Goal: Communication & Community: Answer question/provide support

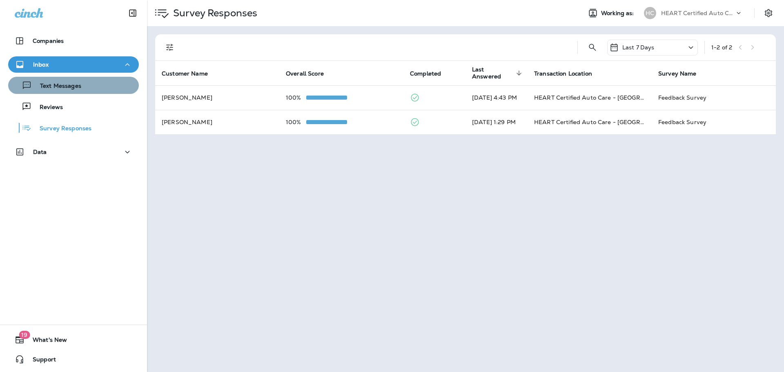
click at [106, 91] on div "Text Messages" at bounding box center [73, 85] width 124 height 12
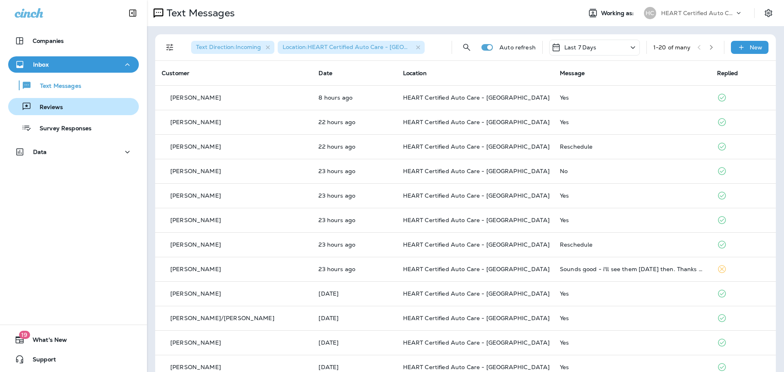
click at [83, 110] on div "Reviews" at bounding box center [73, 106] width 124 height 12
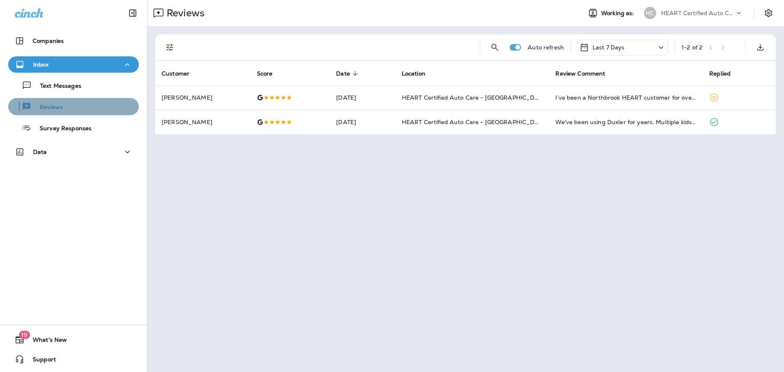
click at [82, 100] on button "Reviews" at bounding box center [73, 106] width 131 height 17
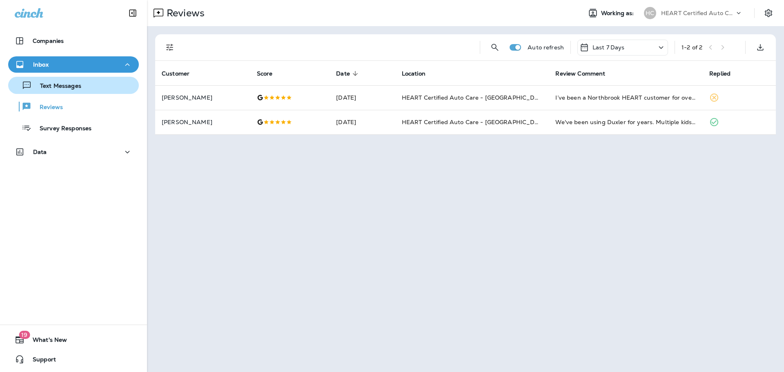
click at [81, 90] on div "Text Messages" at bounding box center [73, 85] width 124 height 12
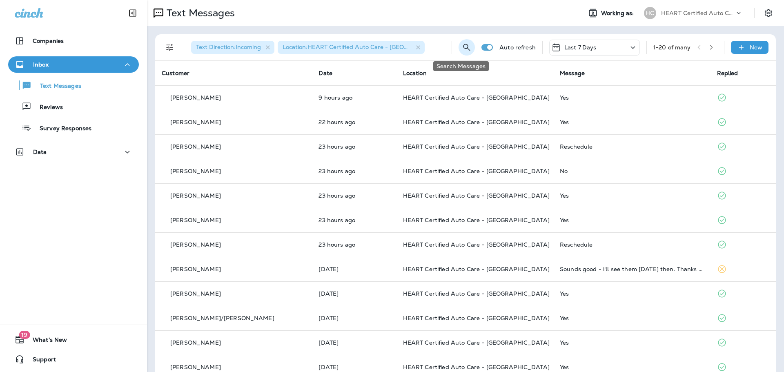
click at [458, 46] on button "Search Messages" at bounding box center [466, 47] width 16 height 16
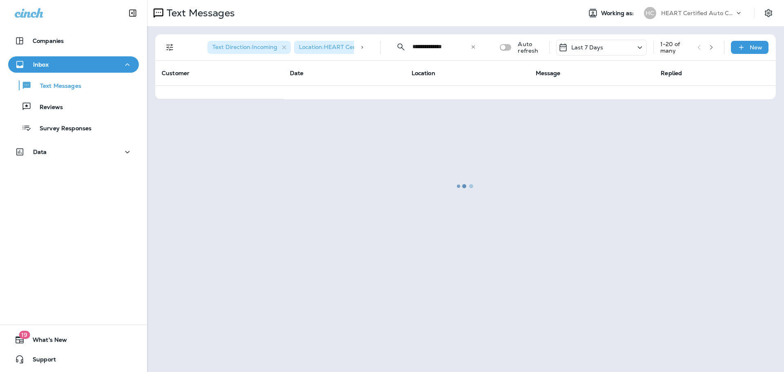
type input "**********"
click at [284, 47] on div at bounding box center [465, 186] width 635 height 370
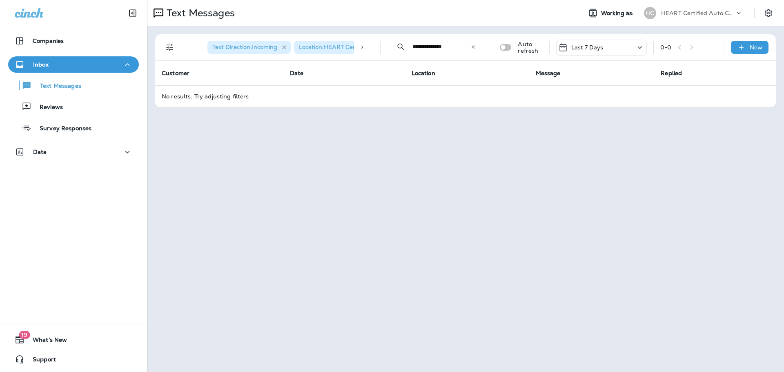
click at [284, 47] on icon "button" at bounding box center [284, 47] width 7 height 7
click at [393, 46] on icon "Collapse Search" at bounding box center [391, 47] width 10 height 10
click at [349, 51] on div "Location : HEART Certified Auto Care - [GEOGRAPHIC_DATA]" at bounding box center [317, 47] width 267 height 26
click at [471, 46] on icon "Search Messages" at bounding box center [473, 47] width 10 height 10
click at [464, 44] on icon at bounding box center [462, 47] width 6 height 6
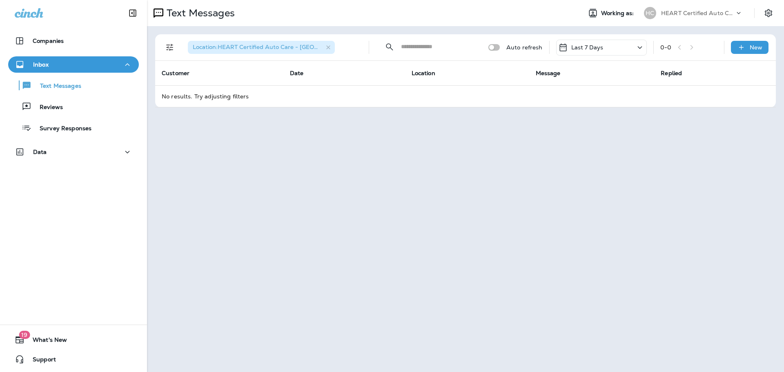
click at [433, 47] on input "text" at bounding box center [437, 47] width 73 height 22
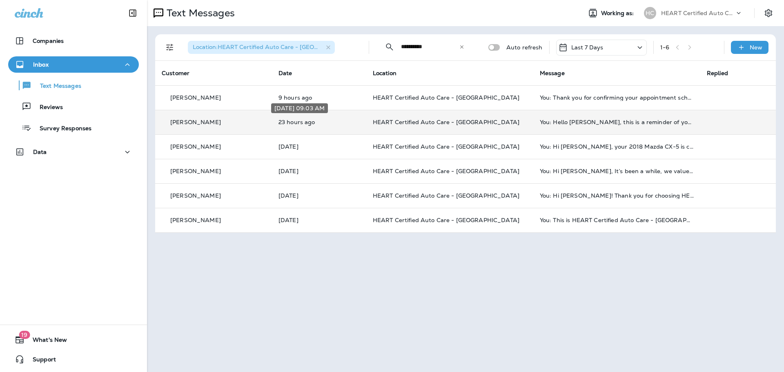
type input "**********"
click at [303, 121] on p "23 hours ago" at bounding box center [318, 122] width 81 height 7
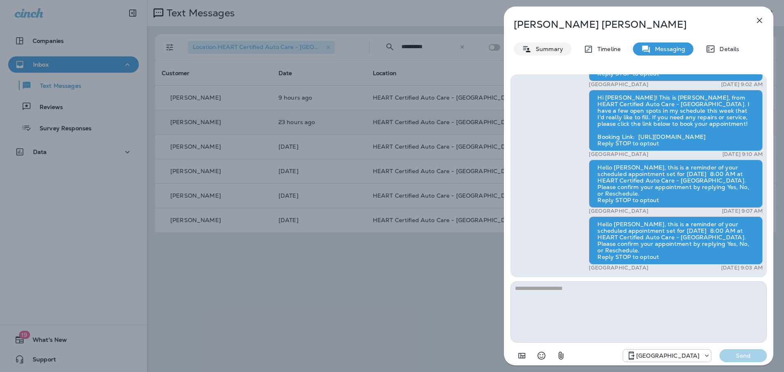
click at [557, 53] on div "Summary" at bounding box center [542, 48] width 58 height 13
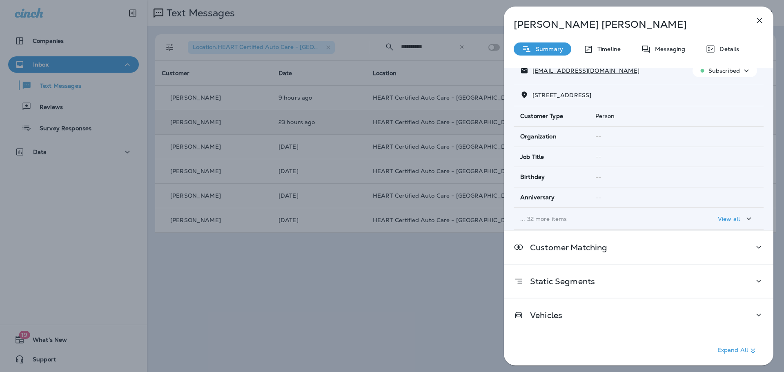
scroll to position [86, 0]
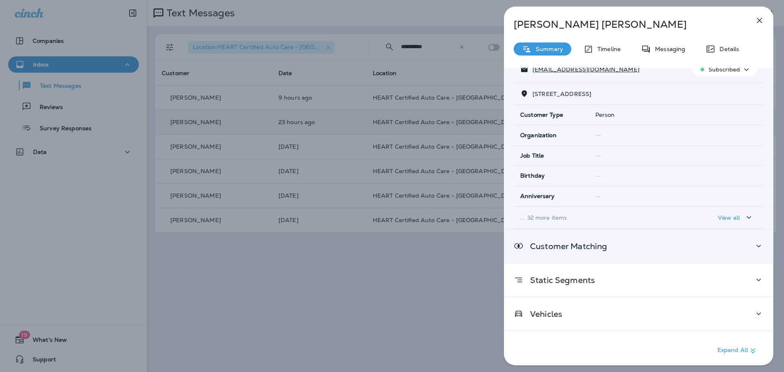
click at [581, 237] on div "Customer Matching" at bounding box center [638, 245] width 269 height 33
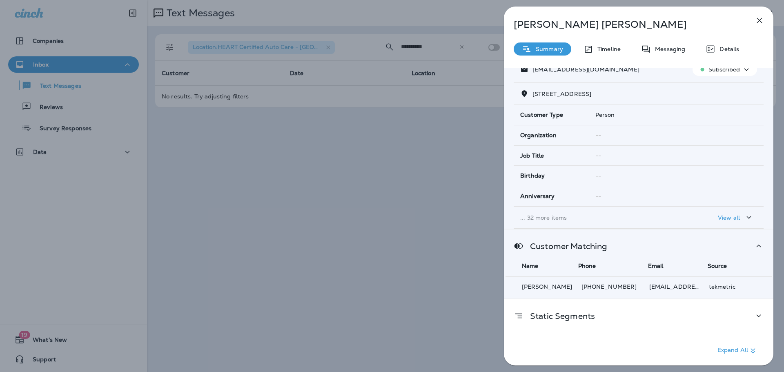
click at [584, 238] on div "Customer Matching Name Phone Email Source [PERSON_NAME] [PHONE_NUMBER] [EMAIL_A…" at bounding box center [638, 263] width 269 height 69
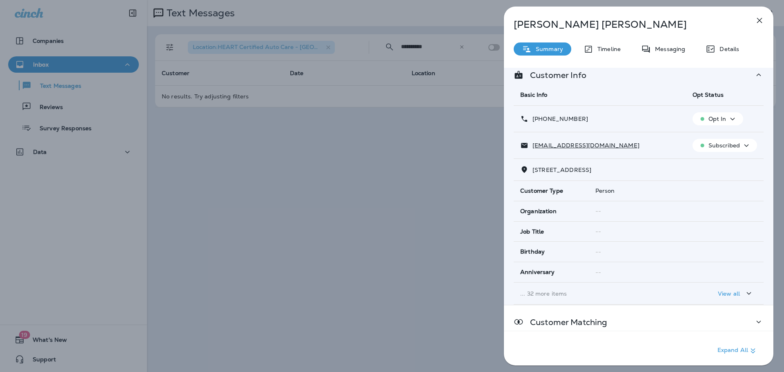
scroll to position [4, 0]
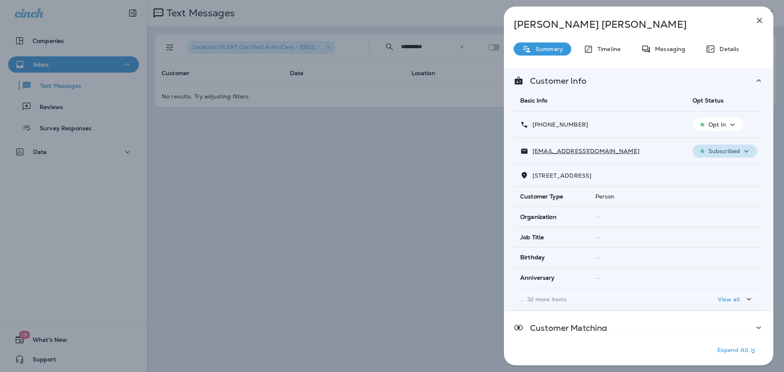
click at [741, 147] on icon "button" at bounding box center [746, 151] width 10 height 10
click at [725, 171] on p "Unsubscribe" at bounding box center [725, 170] width 36 height 7
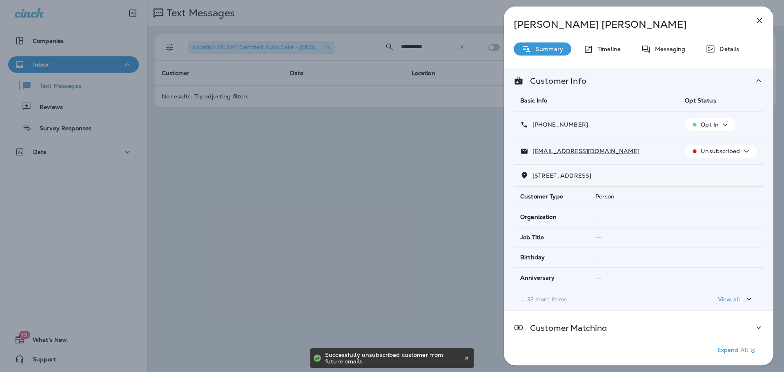
click at [709, 116] on td "Opt In" at bounding box center [720, 124] width 85 height 27
click at [712, 125] on p "Opt In" at bounding box center [709, 124] width 18 height 7
click at [708, 146] on p "Opt out" at bounding box center [704, 144] width 22 height 7
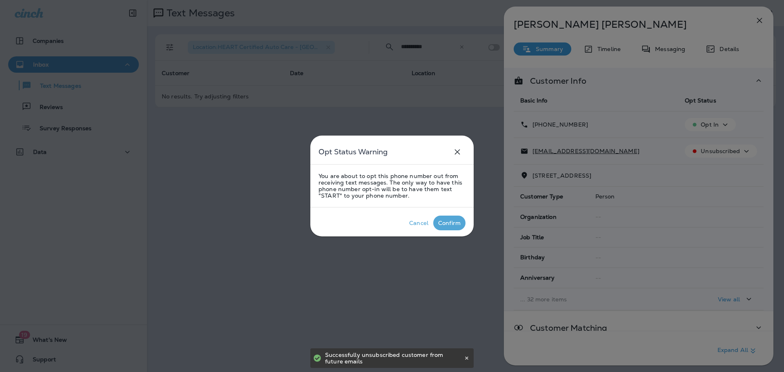
click at [449, 228] on button "Confirm" at bounding box center [449, 222] width 32 height 15
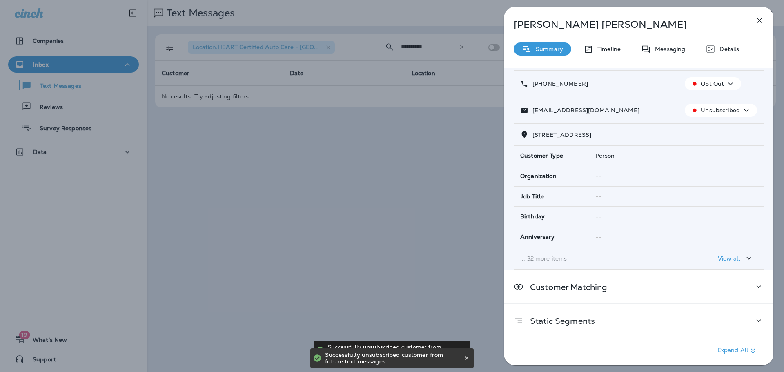
scroll to position [86, 0]
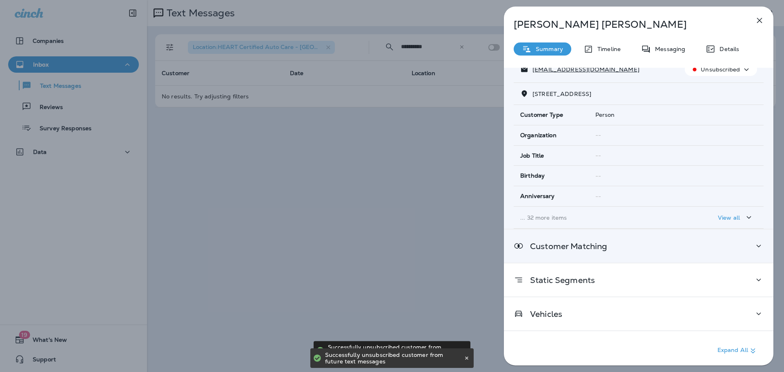
click at [585, 243] on p "Customer Matching" at bounding box center [565, 246] width 84 height 7
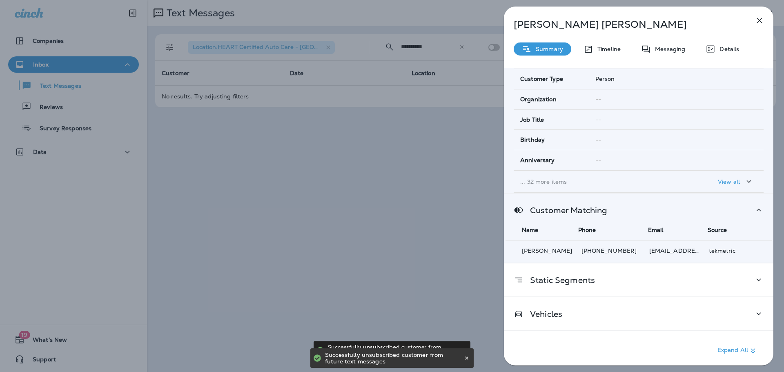
scroll to position [126, 0]
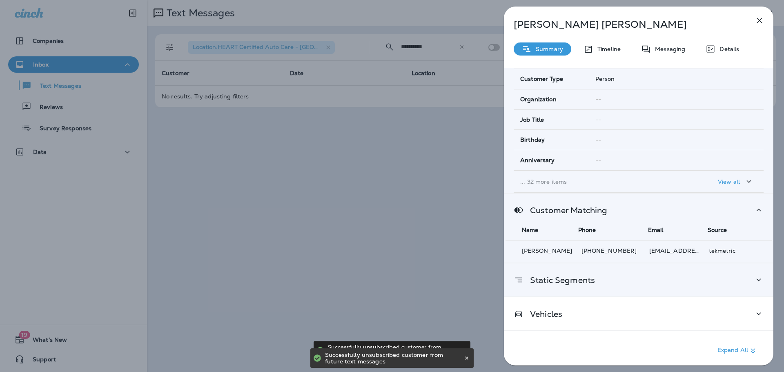
click at [574, 277] on p "Static Segments" at bounding box center [558, 280] width 71 height 7
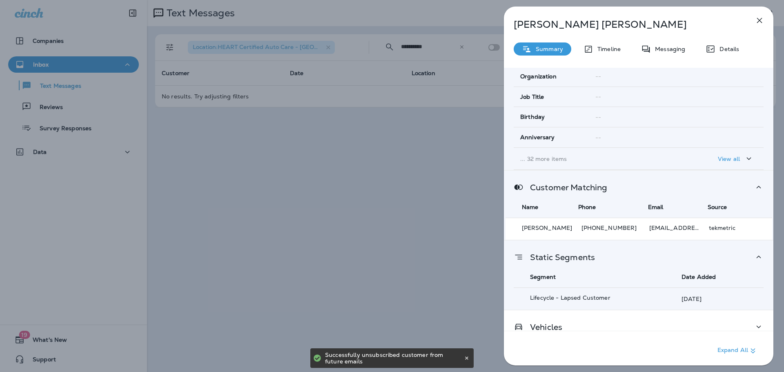
scroll to position [162, 0]
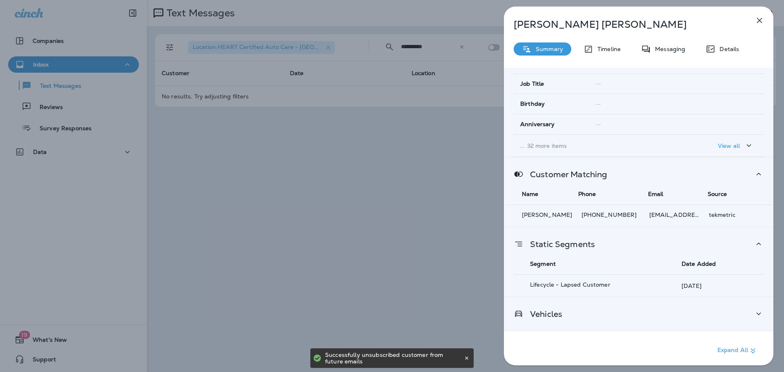
click at [576, 312] on div "Vehicles" at bounding box center [638, 314] width 250 height 10
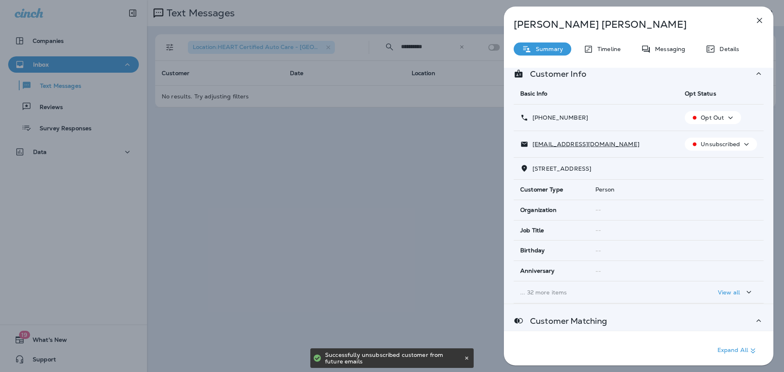
scroll to position [0, 0]
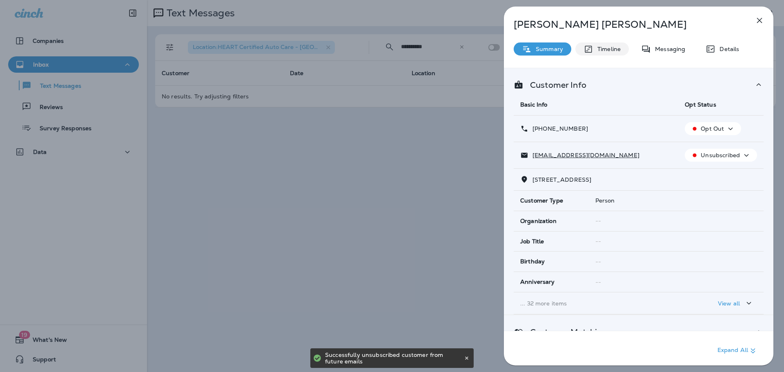
click at [611, 53] on div "Timeline" at bounding box center [601, 48] width 53 height 13
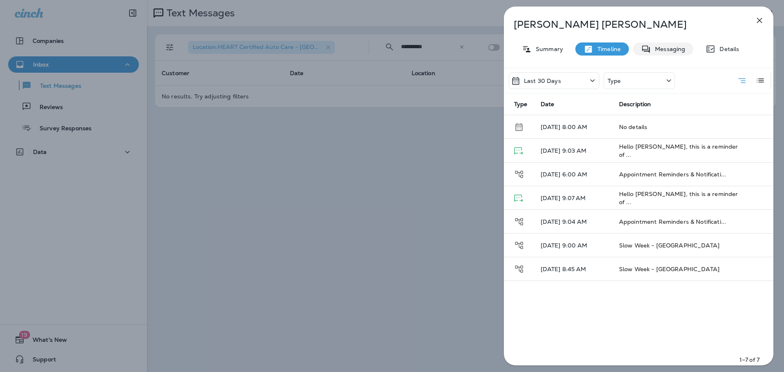
click at [653, 47] on p "Messaging" at bounding box center [667, 49] width 34 height 7
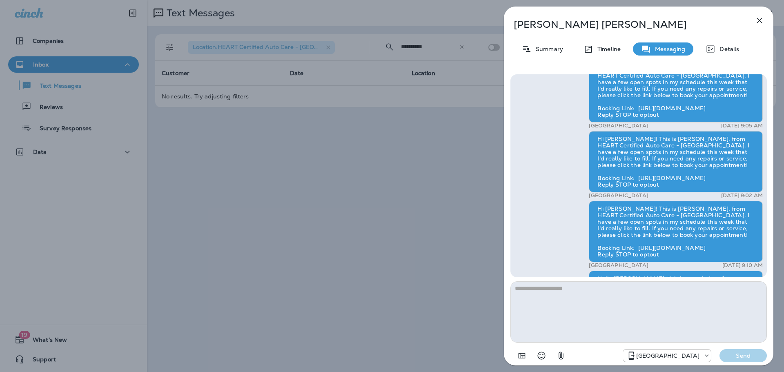
scroll to position [-115, 0]
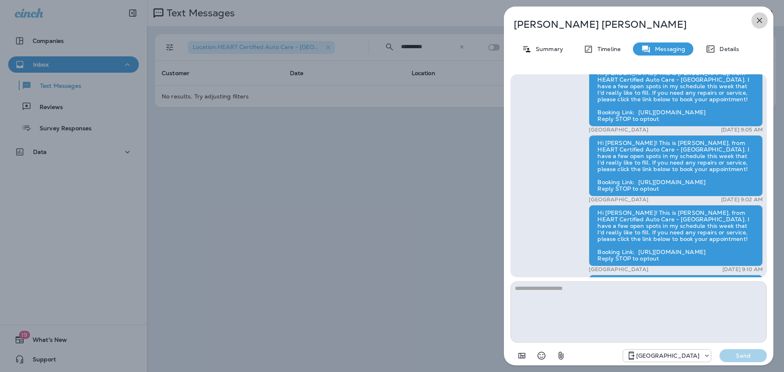
click at [755, 22] on icon "button" at bounding box center [759, 21] width 10 height 10
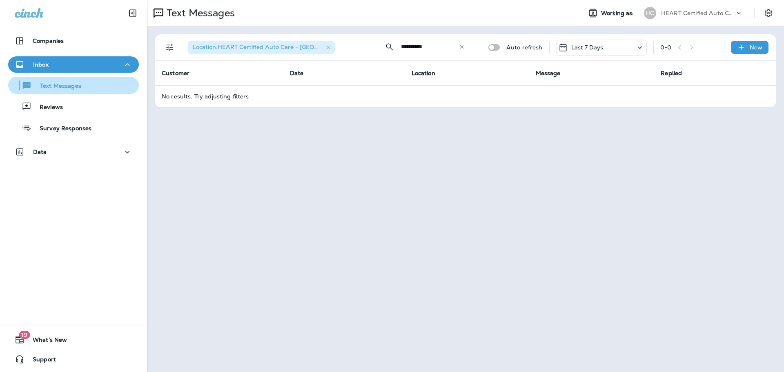
click at [67, 80] on div "Text Messages" at bounding box center [46, 85] width 70 height 12
click at [66, 91] on div "Text Messages" at bounding box center [46, 85] width 70 height 12
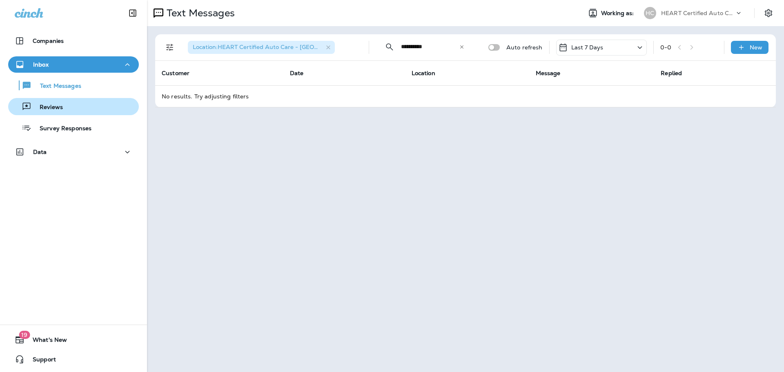
click at [62, 102] on div "Reviews" at bounding box center [36, 106] width 51 height 12
